Goal: Task Accomplishment & Management: Use online tool/utility

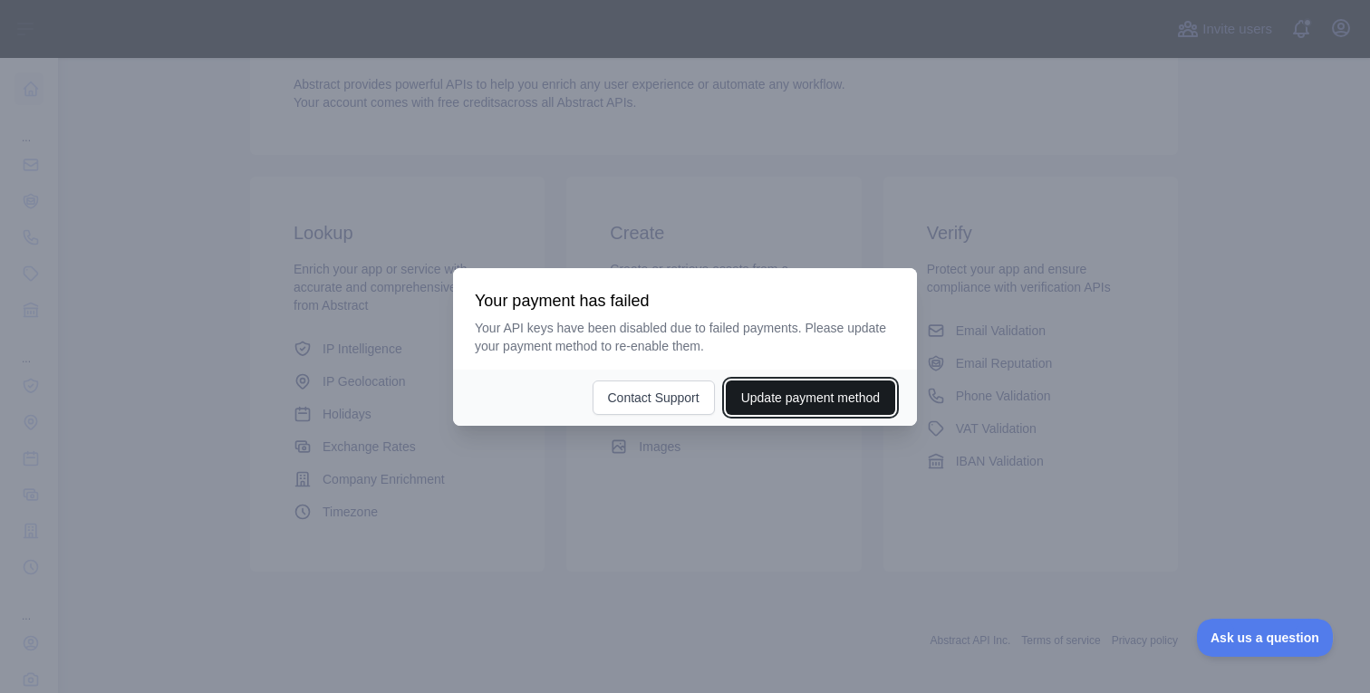
click at [778, 397] on button "Update payment method" at bounding box center [810, 398] width 169 height 34
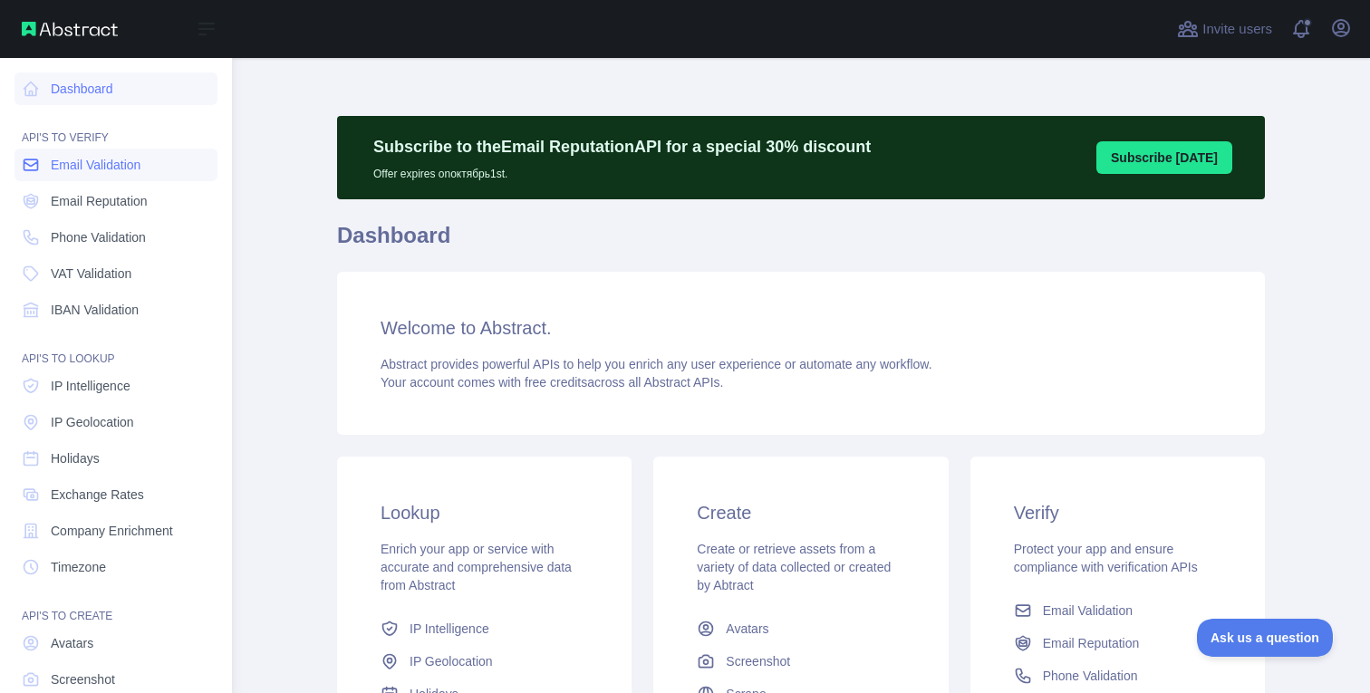
click at [94, 164] on span "Email Validation" at bounding box center [96, 165] width 90 height 18
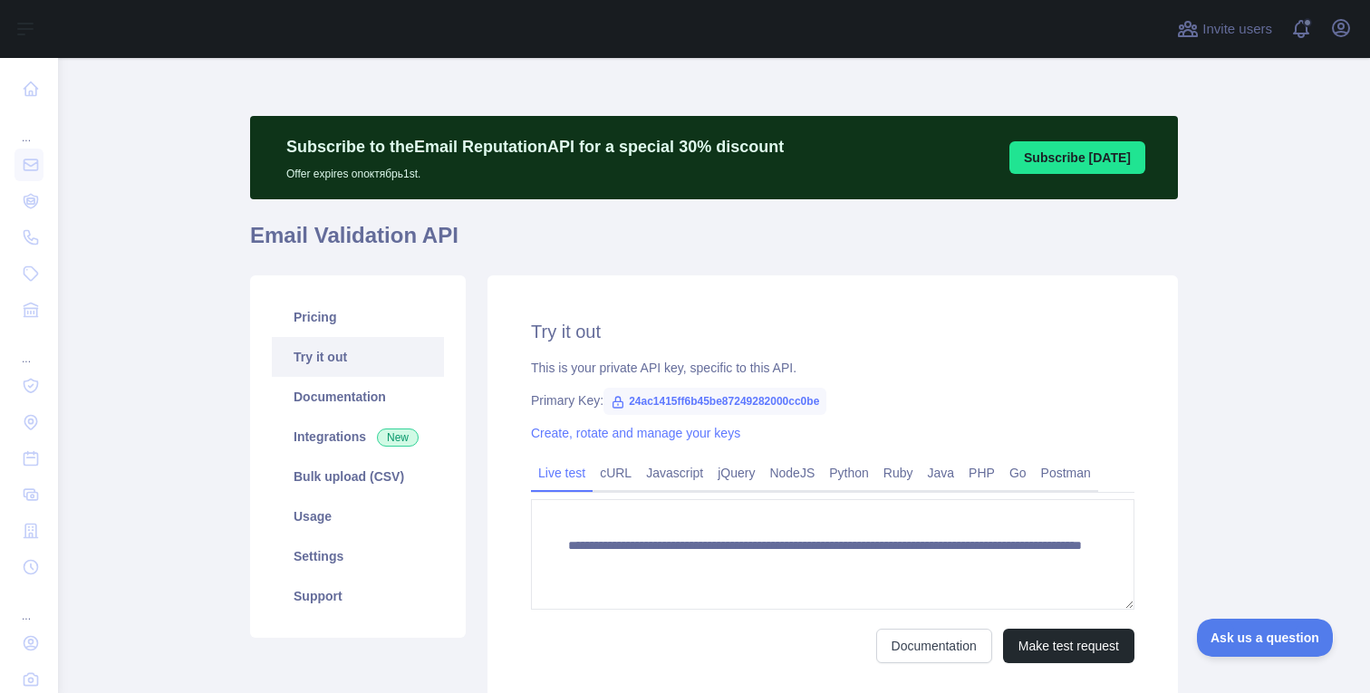
click at [700, 401] on span "24ac1415ff6b45be87249282000cc0be" at bounding box center [715, 401] width 223 height 27
